Goal: Find specific page/section: Find specific page/section

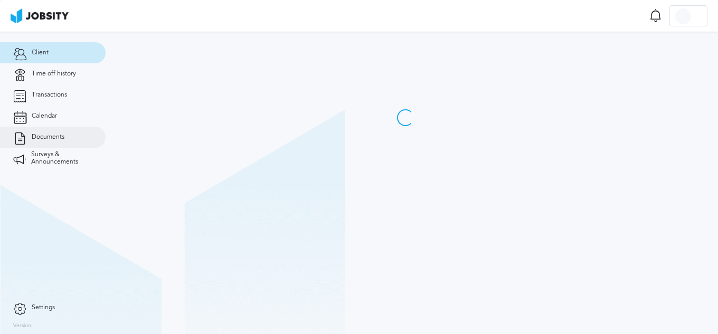
click at [75, 138] on link "Documents" at bounding box center [53, 137] width 106 height 21
